Goal: Task Accomplishment & Management: Use online tool/utility

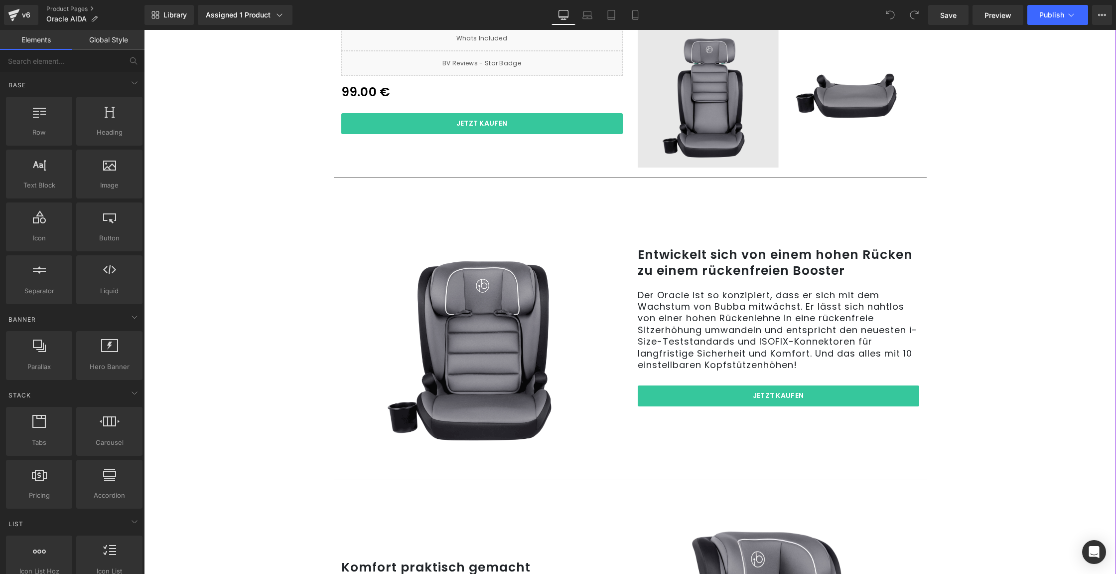
scroll to position [140, 0]
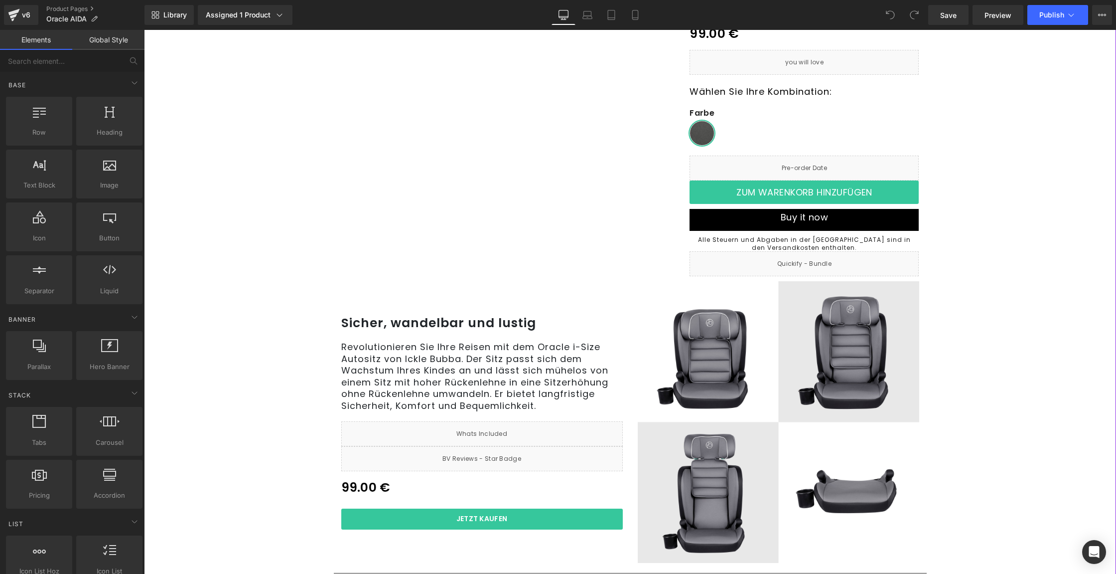
click at [460, 321] on p "Sicher, wandelbar und lustig" at bounding box center [482, 323] width 282 height 16
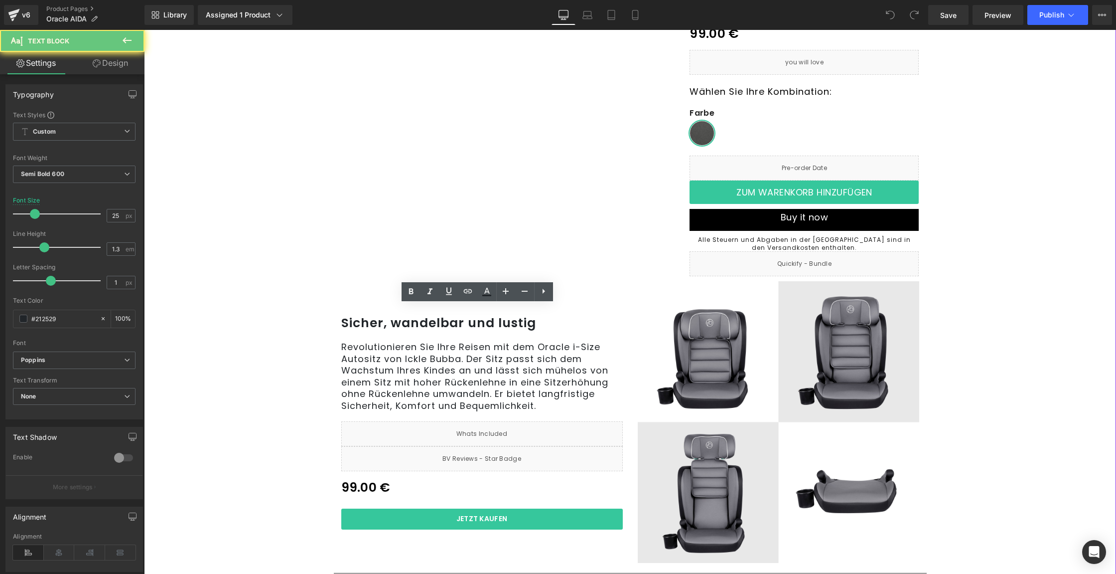
click at [460, 321] on p "Sicher, wandelbar und lustig" at bounding box center [482, 323] width 282 height 16
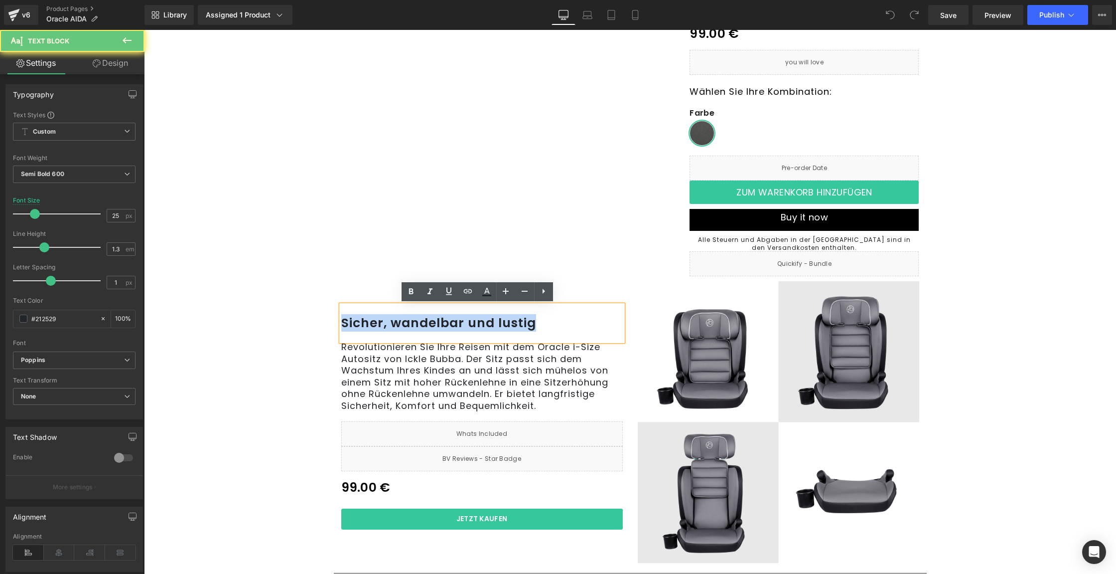
click at [460, 321] on p "Sicher, wandelbar und lustig" at bounding box center [482, 323] width 282 height 16
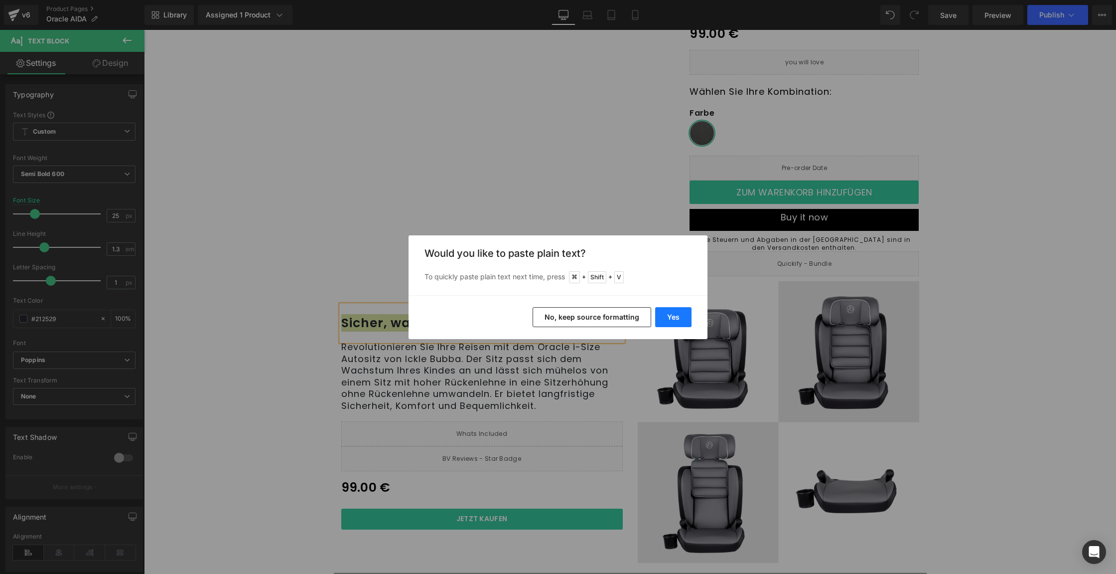
click at [665, 313] on button "Yes" at bounding box center [673, 317] width 36 height 20
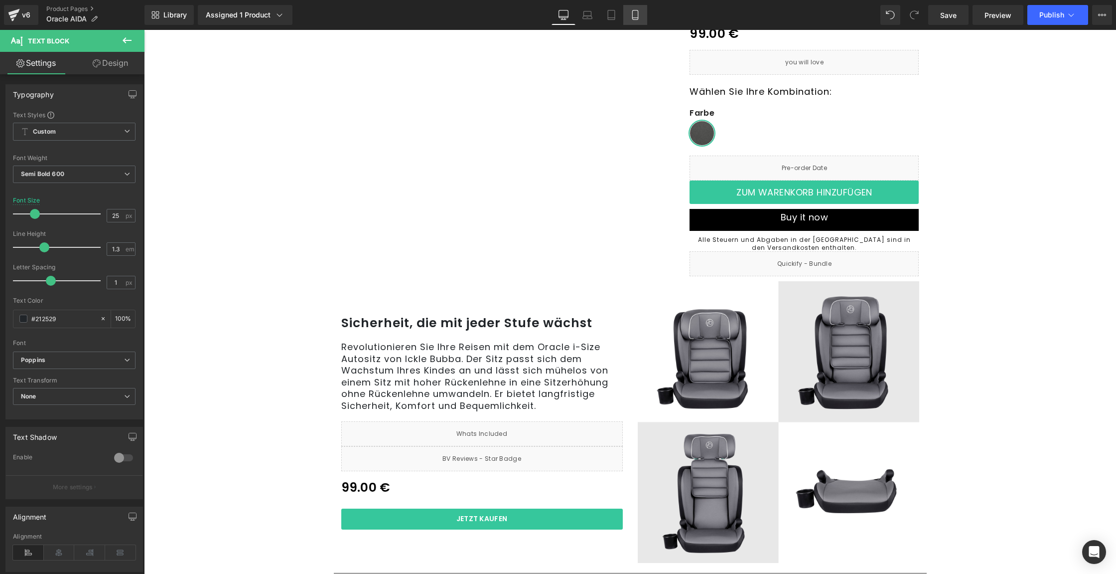
click at [642, 19] on link "Mobile" at bounding box center [635, 15] width 24 height 20
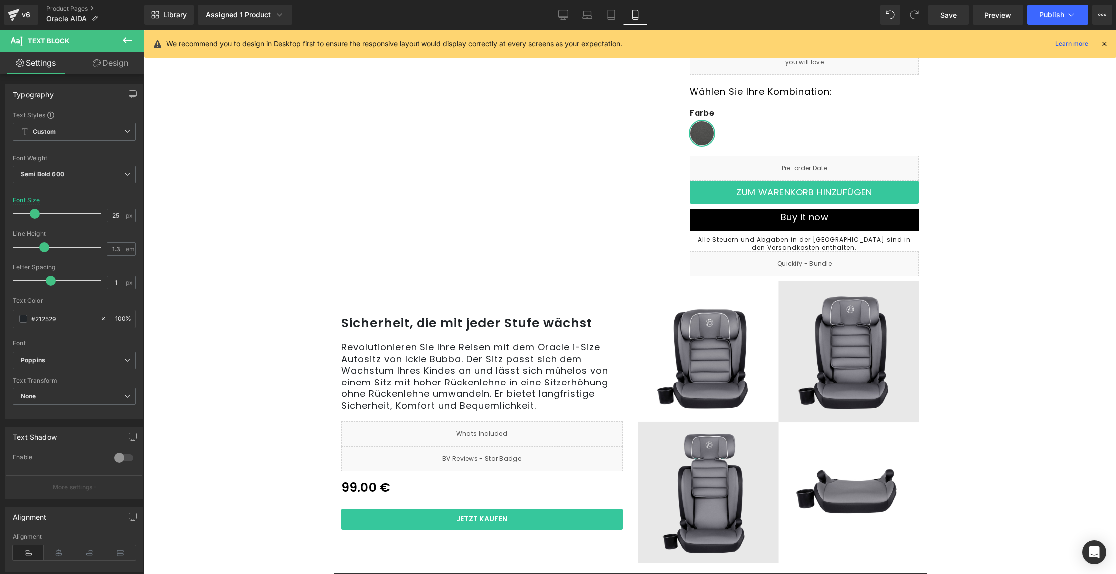
type input "18"
type input "100"
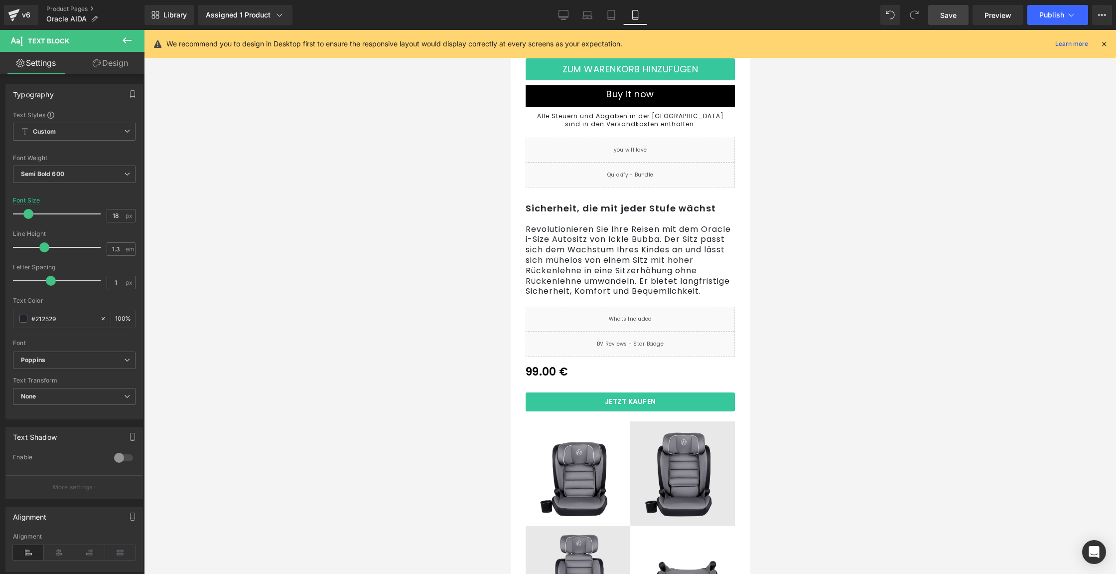
click at [930, 9] on link "Save" at bounding box center [948, 15] width 40 height 20
click at [1043, 15] on span "Publish" at bounding box center [1051, 15] width 25 height 8
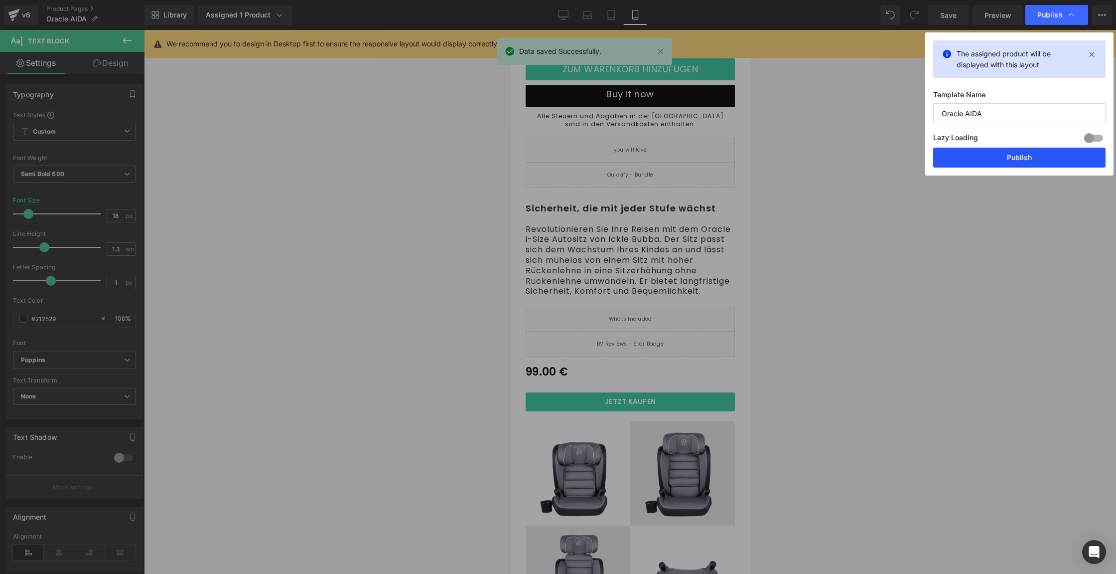
click at [1028, 158] on button "Publish" at bounding box center [1019, 157] width 172 height 20
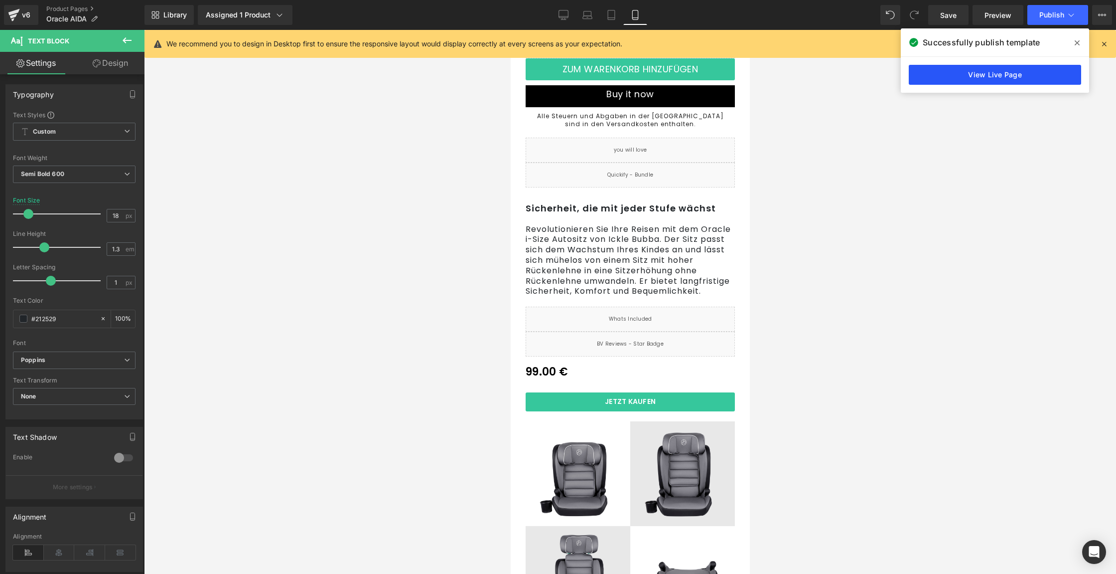
click at [984, 78] on link "View Live Page" at bounding box center [995, 75] width 172 height 20
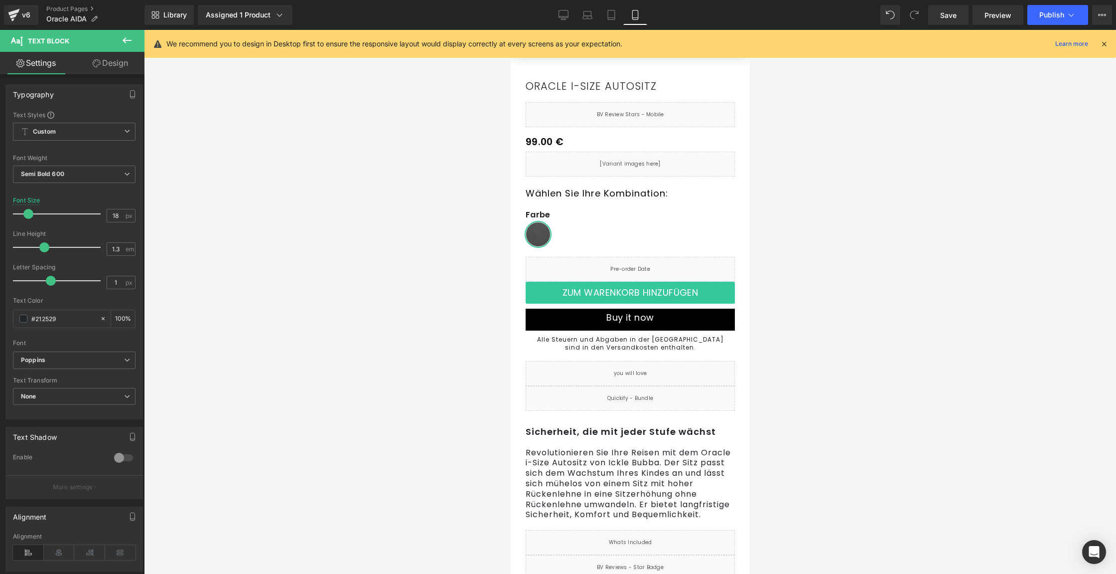
scroll to position [0, 0]
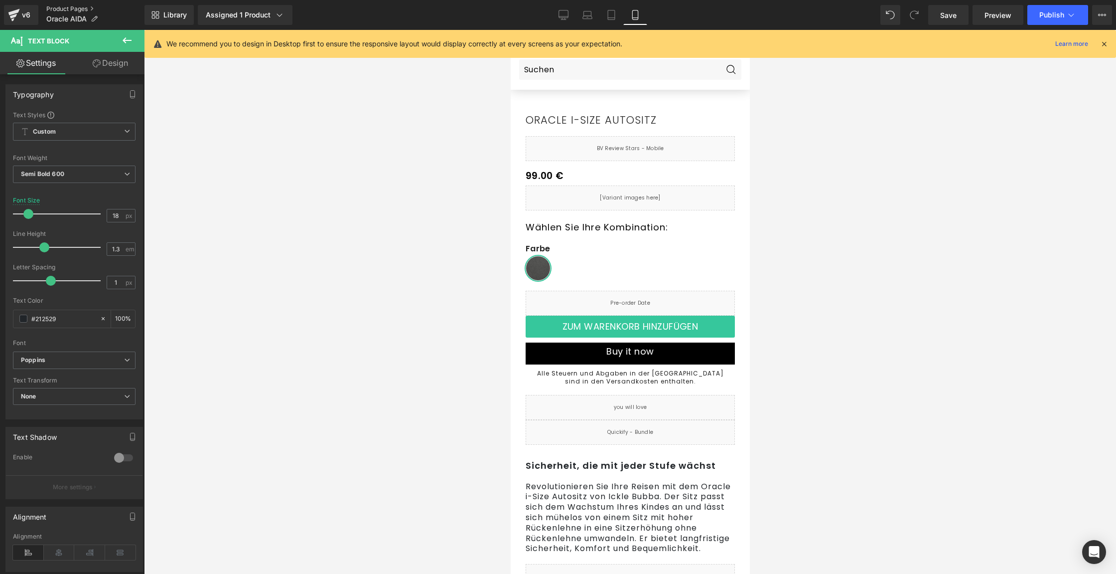
click at [84, 12] on link "Product Pages" at bounding box center [95, 9] width 98 height 8
